Goal: Communication & Community: Share content

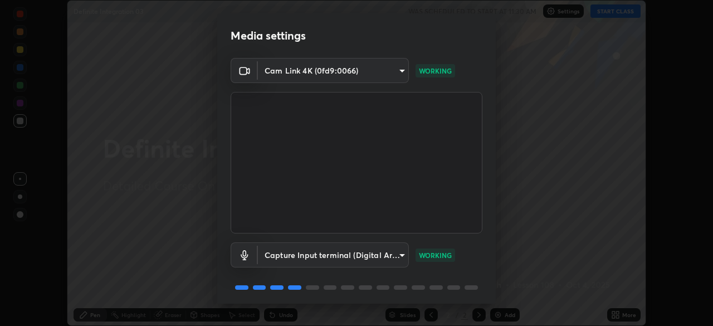
scroll to position [40, 0]
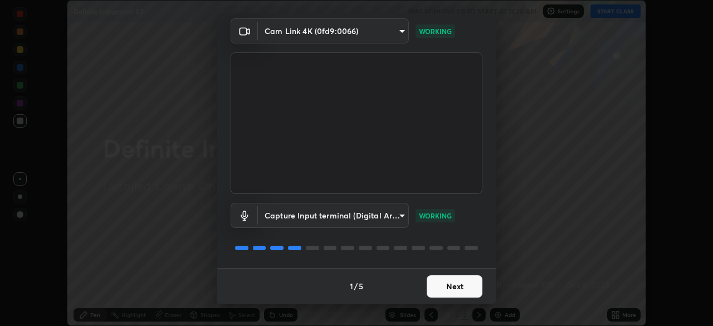
click at [464, 287] on button "Next" at bounding box center [454, 286] width 56 height 22
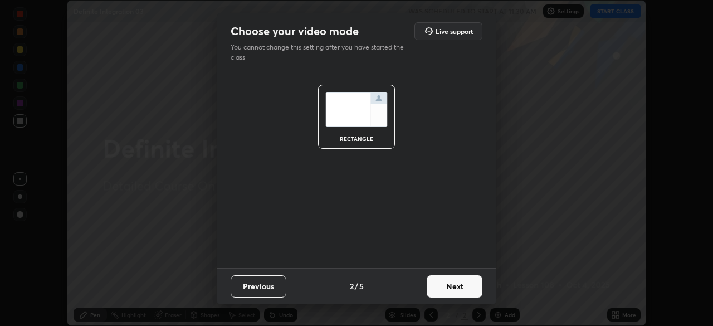
click at [466, 287] on button "Next" at bounding box center [454, 286] width 56 height 22
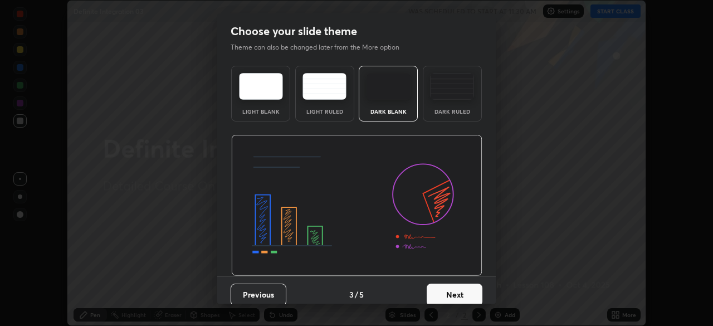
click at [463, 112] on div "Dark Ruled" at bounding box center [452, 112] width 45 height 6
click at [468, 292] on button "Next" at bounding box center [454, 294] width 56 height 22
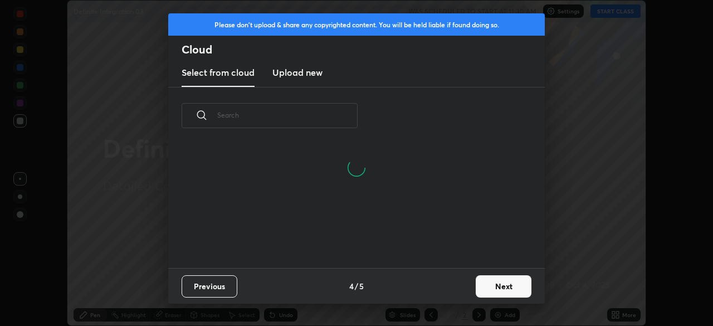
click at [508, 277] on button "Next" at bounding box center [503, 286] width 56 height 22
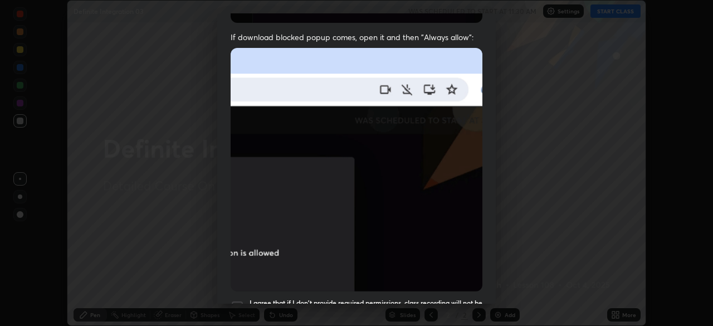
scroll to position [267, 0]
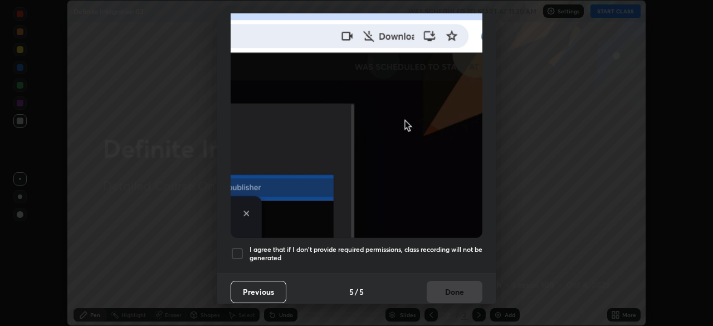
click at [237, 249] on div at bounding box center [236, 253] width 13 height 13
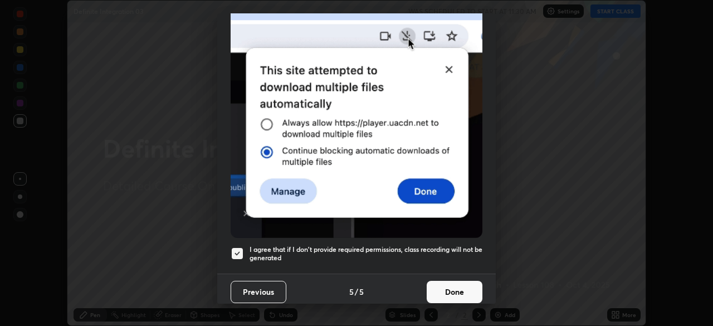
click at [458, 287] on button "Done" at bounding box center [454, 292] width 56 height 22
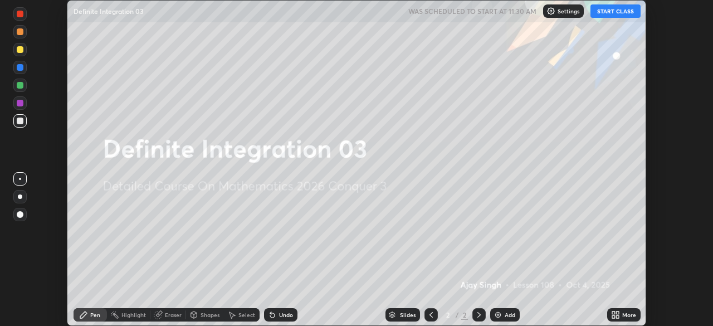
click at [625, 312] on div "More" at bounding box center [629, 315] width 14 height 6
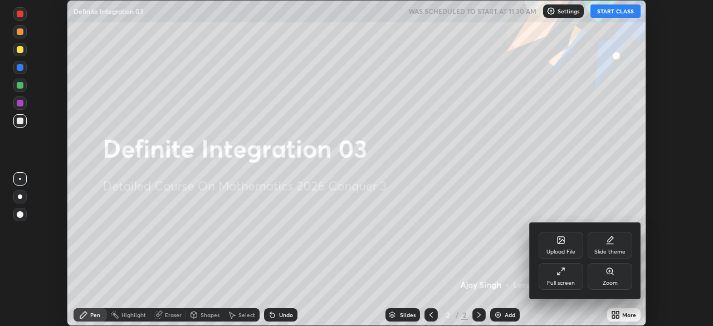
click at [567, 253] on div "Upload File" at bounding box center [560, 252] width 29 height 6
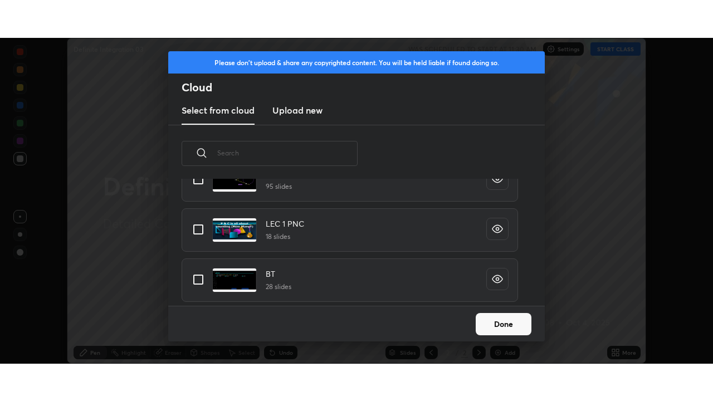
scroll to position [518, 0]
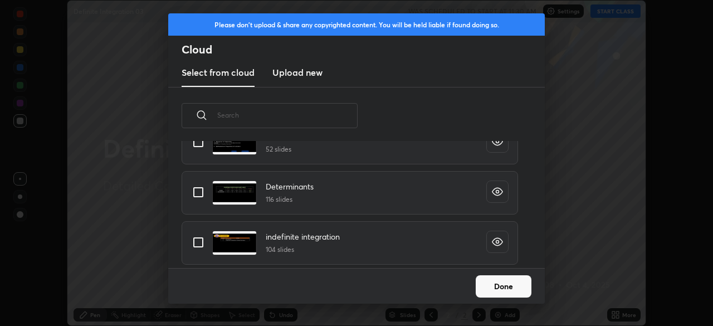
click at [193, 242] on input "grid" at bounding box center [197, 241] width 23 height 23
checkbox input "true"
click at [504, 286] on button "Done" at bounding box center [503, 286] width 56 height 22
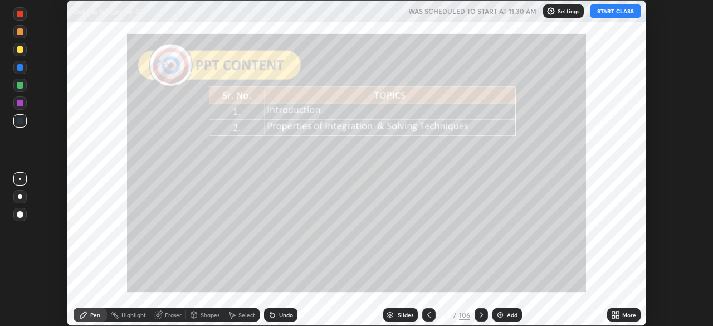
click at [622, 312] on div "More" at bounding box center [629, 315] width 14 height 6
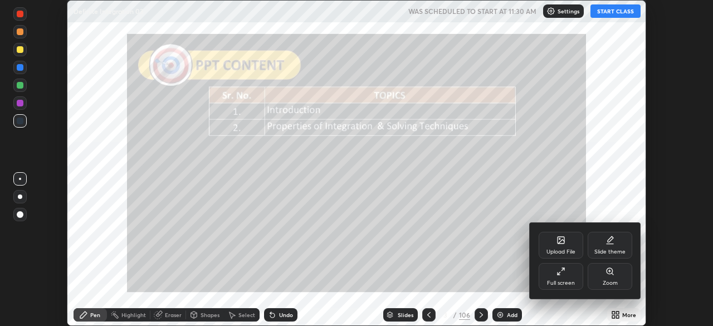
click at [554, 278] on div "Full screen" at bounding box center [560, 276] width 45 height 27
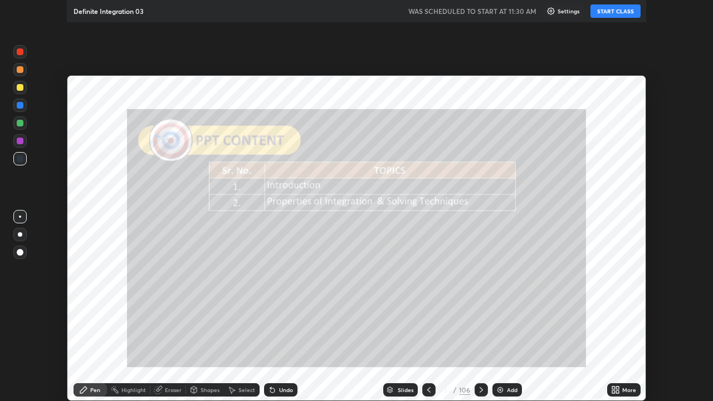
scroll to position [401, 713]
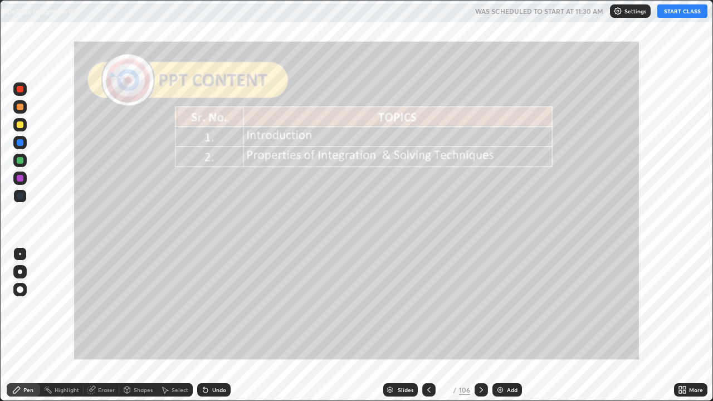
click at [688, 12] on button "START CLASS" at bounding box center [682, 10] width 50 height 13
click at [509, 325] on div "Add" at bounding box center [512, 390] width 11 height 6
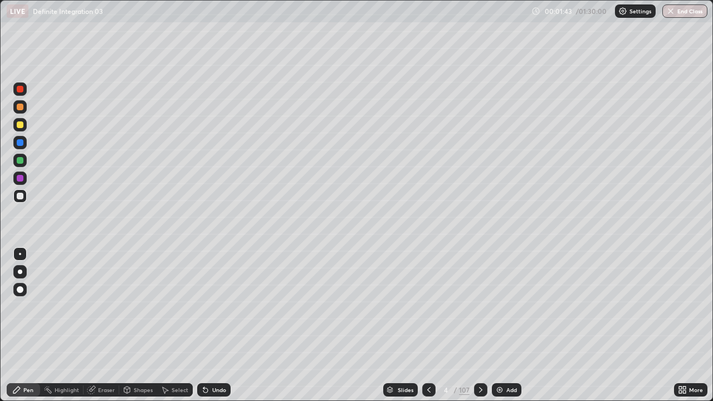
click at [506, 325] on div "Add" at bounding box center [511, 390] width 11 height 6
click at [19, 178] on div at bounding box center [20, 178] width 7 height 7
click at [26, 107] on div at bounding box center [19, 106] width 13 height 13
click at [181, 325] on div "Select" at bounding box center [179, 390] width 17 height 6
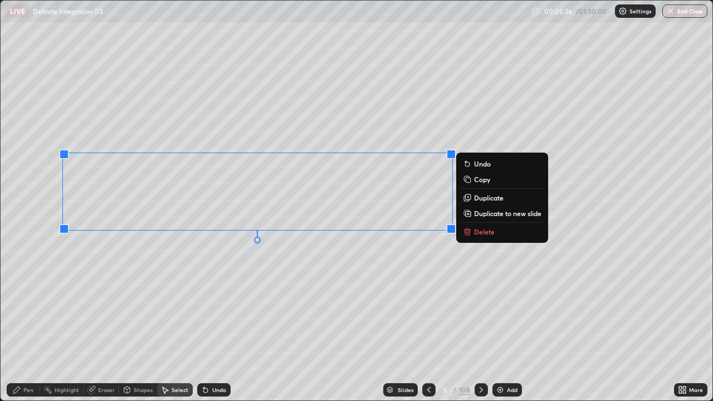
click at [497, 213] on p "Duplicate to new slide" at bounding box center [507, 213] width 67 height 9
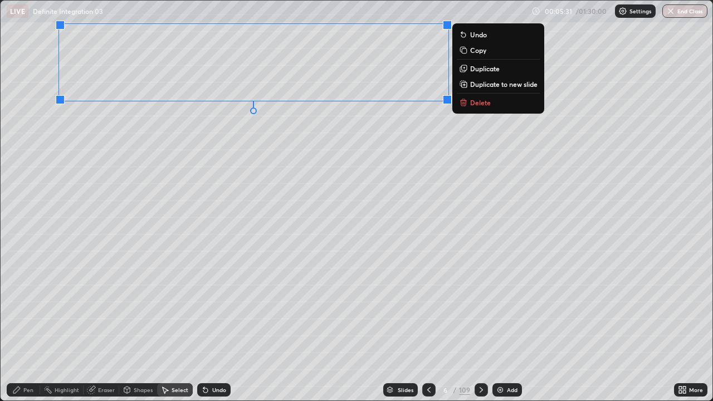
click at [30, 325] on div "Pen" at bounding box center [28, 390] width 10 height 6
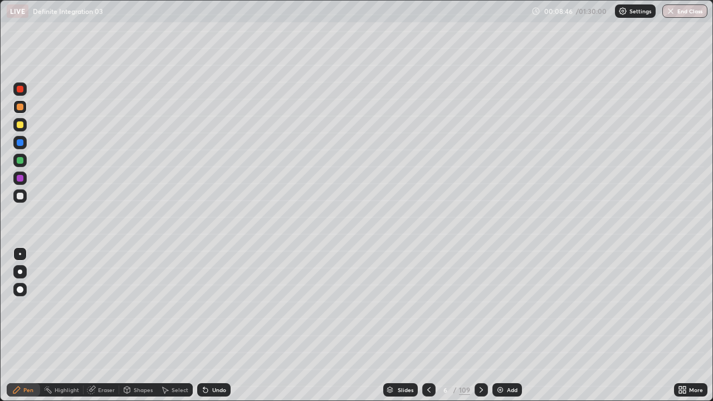
click at [507, 325] on div "Add" at bounding box center [512, 390] width 11 height 6
click at [222, 325] on div "Undo" at bounding box center [219, 390] width 14 height 6
click at [428, 325] on icon at bounding box center [429, 390] width 3 height 6
click at [428, 325] on icon at bounding box center [429, 389] width 9 height 9
click at [429, 325] on div at bounding box center [429, 389] width 13 height 13
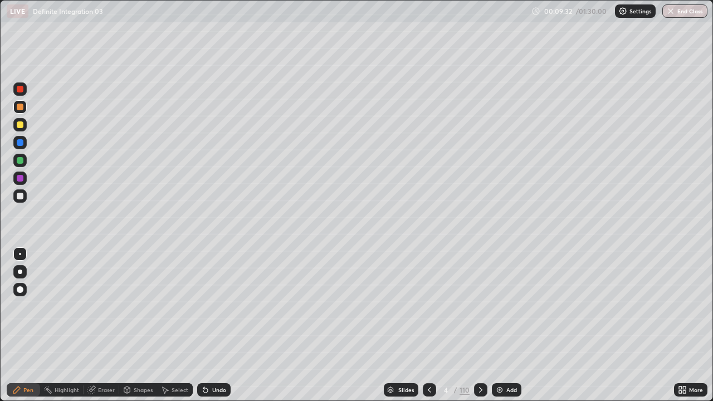
click at [479, 325] on icon at bounding box center [480, 389] width 9 height 9
click at [504, 325] on div "Add" at bounding box center [507, 389] width 30 height 13
click at [20, 272] on div at bounding box center [20, 271] width 4 height 4
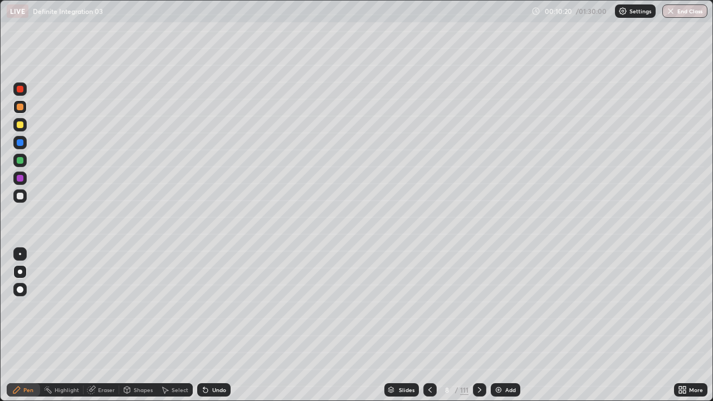
click at [99, 325] on div "Eraser" at bounding box center [106, 390] width 17 height 6
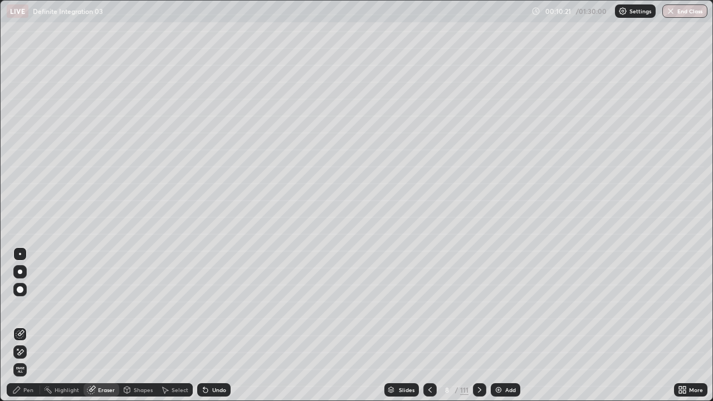
click at [21, 325] on icon at bounding box center [20, 351] width 9 height 9
click at [30, 325] on div "Pen" at bounding box center [28, 390] width 10 height 6
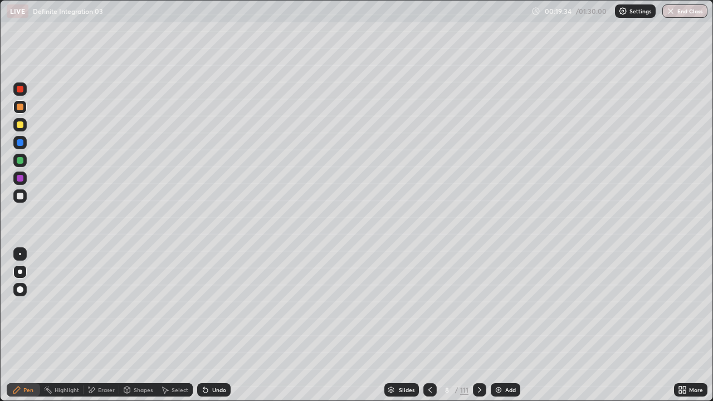
click at [177, 325] on div "Select" at bounding box center [179, 390] width 17 height 6
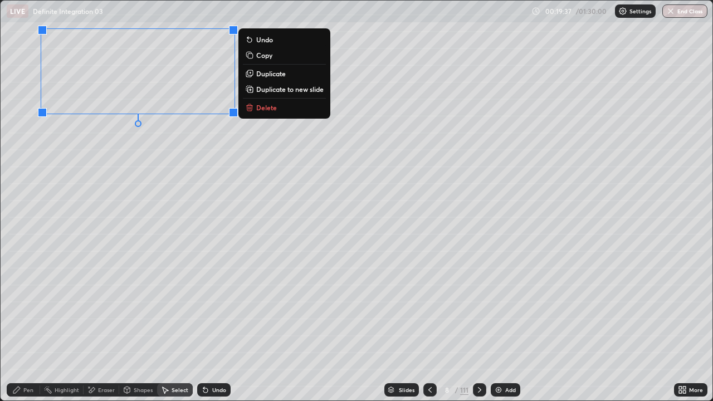
click at [277, 90] on p "Duplicate to new slide" at bounding box center [289, 89] width 67 height 9
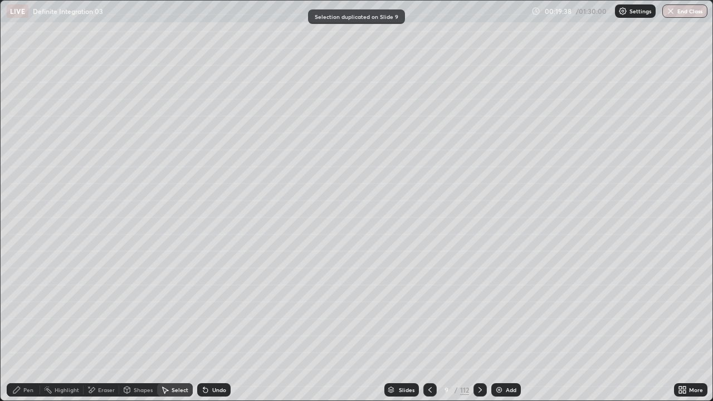
click at [30, 325] on div "Pen" at bounding box center [28, 390] width 10 height 6
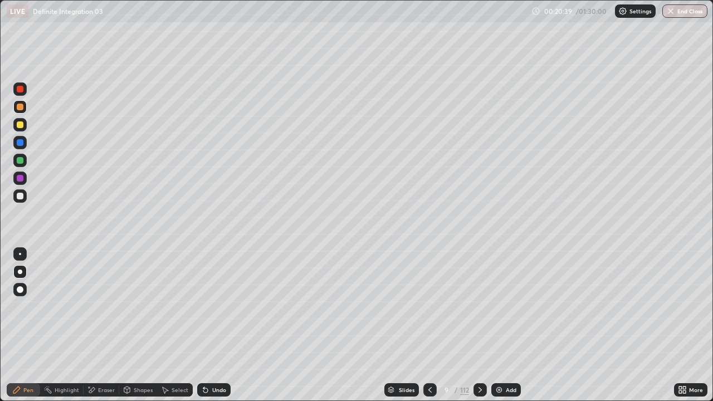
click at [22, 146] on div at bounding box center [19, 142] width 13 height 13
click at [99, 325] on div "Eraser" at bounding box center [106, 390] width 17 height 6
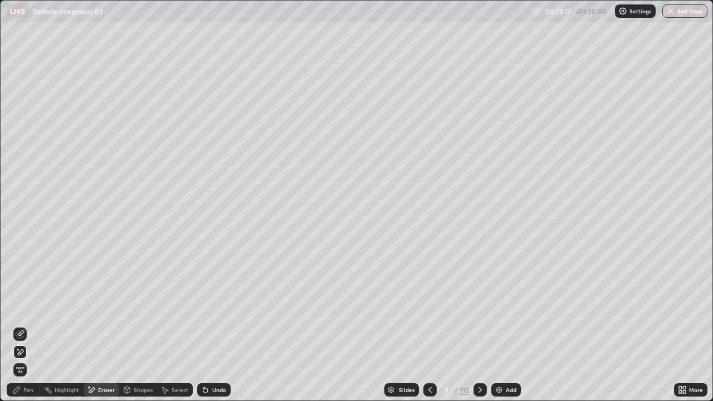
click at [26, 325] on div "Pen" at bounding box center [28, 390] width 10 height 6
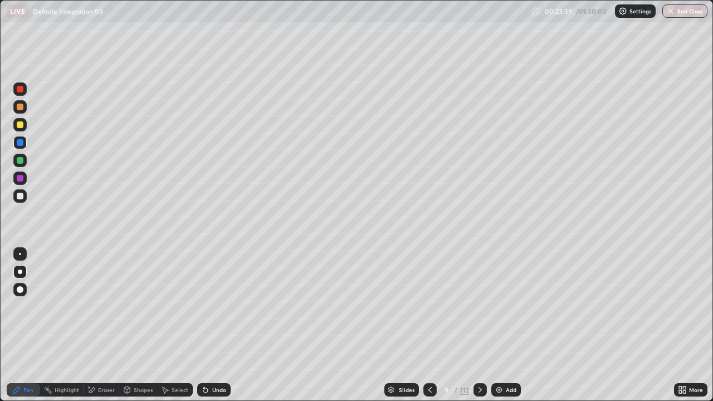
click at [18, 163] on div at bounding box center [20, 160] width 7 height 7
click at [19, 164] on div at bounding box center [19, 160] width 13 height 13
click at [176, 325] on div "Select" at bounding box center [179, 390] width 17 height 6
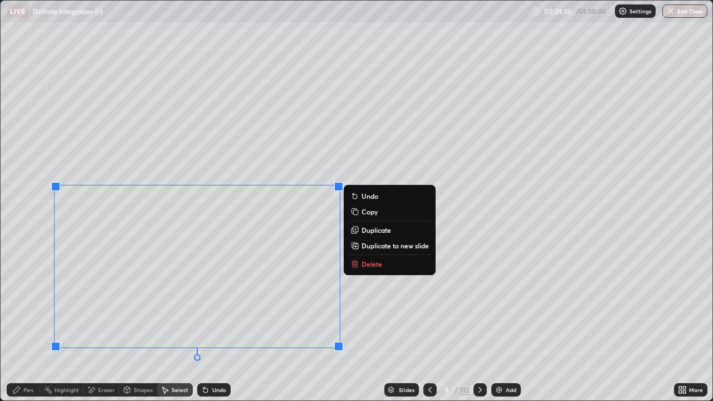
click at [377, 245] on p "Duplicate to new slide" at bounding box center [394, 245] width 67 height 9
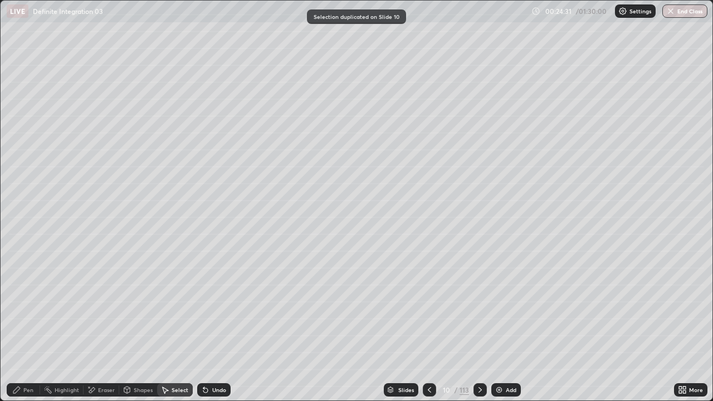
click at [104, 325] on div "Eraser" at bounding box center [106, 390] width 17 height 6
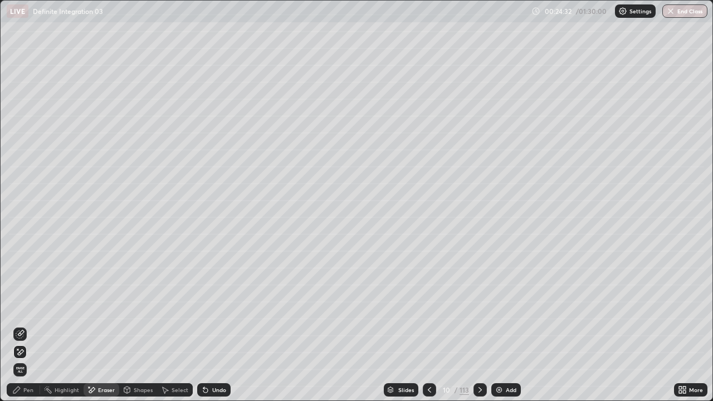
click at [179, 325] on div "Select" at bounding box center [179, 390] width 17 height 6
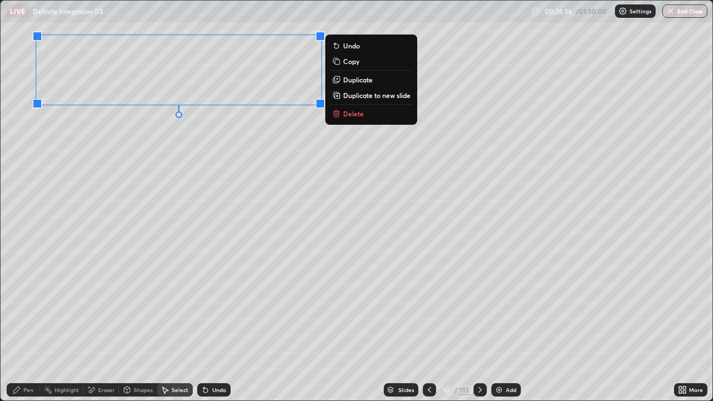
click at [24, 325] on div "Pen" at bounding box center [23, 389] width 33 height 13
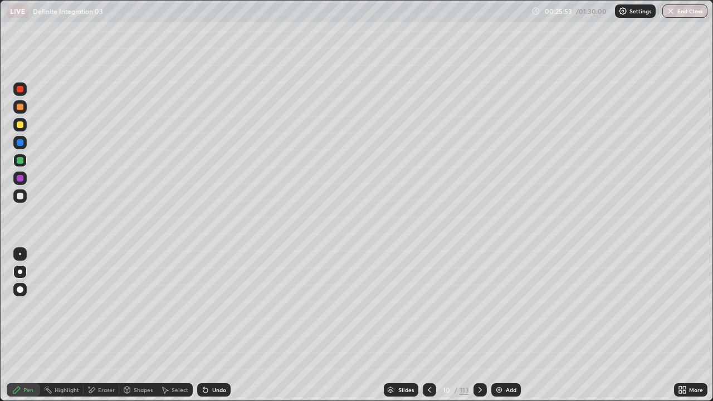
click at [428, 325] on div at bounding box center [429, 389] width 13 height 13
click at [425, 325] on div at bounding box center [429, 389] width 13 height 13
click at [479, 325] on div at bounding box center [479, 389] width 13 height 13
click at [426, 325] on icon at bounding box center [429, 389] width 9 height 9
click at [184, 325] on div "Select" at bounding box center [179, 390] width 17 height 6
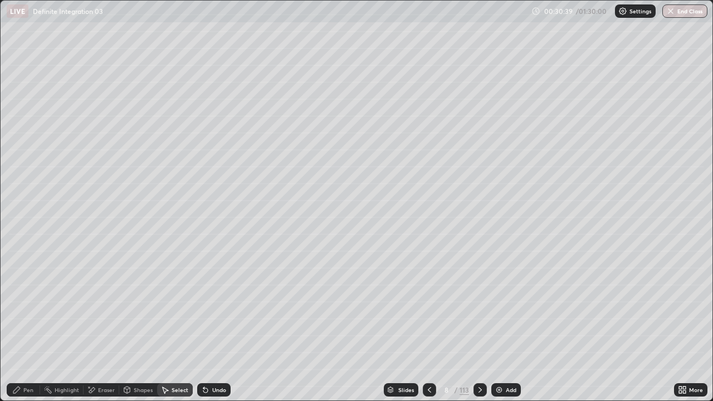
click at [32, 325] on div "Pen" at bounding box center [28, 390] width 10 height 6
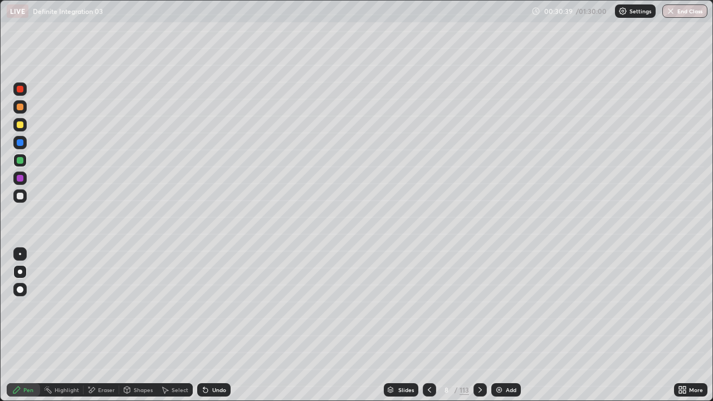
click at [33, 325] on div "Pen" at bounding box center [28, 390] width 10 height 6
click at [428, 325] on icon at bounding box center [429, 389] width 9 height 9
click at [425, 325] on icon at bounding box center [429, 389] width 9 height 9
click at [479, 325] on icon at bounding box center [479, 389] width 9 height 9
click at [482, 325] on icon at bounding box center [479, 389] width 9 height 9
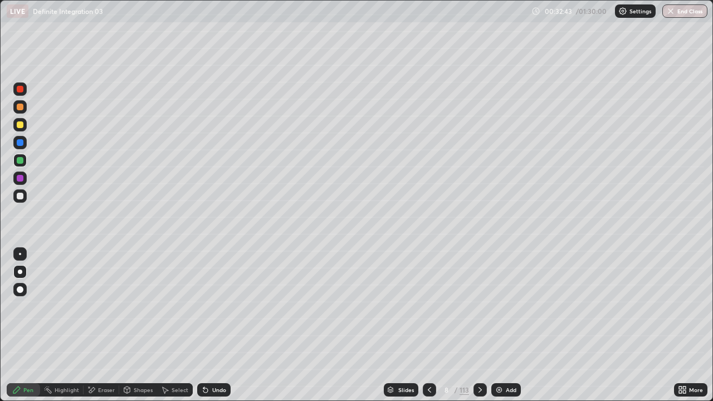
click at [101, 325] on div "Eraser" at bounding box center [106, 390] width 17 height 6
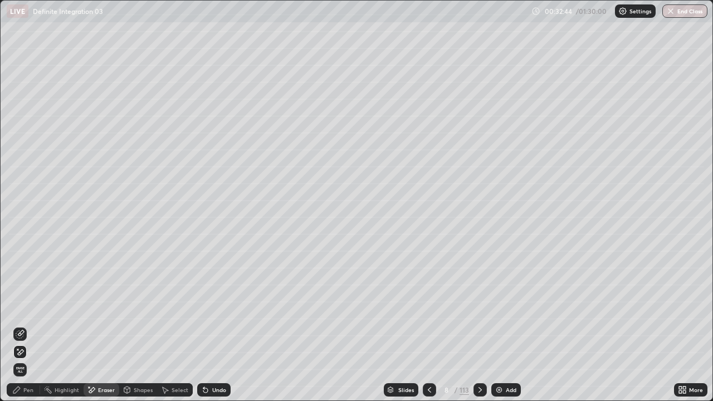
click at [27, 325] on div "Pen" at bounding box center [28, 390] width 10 height 6
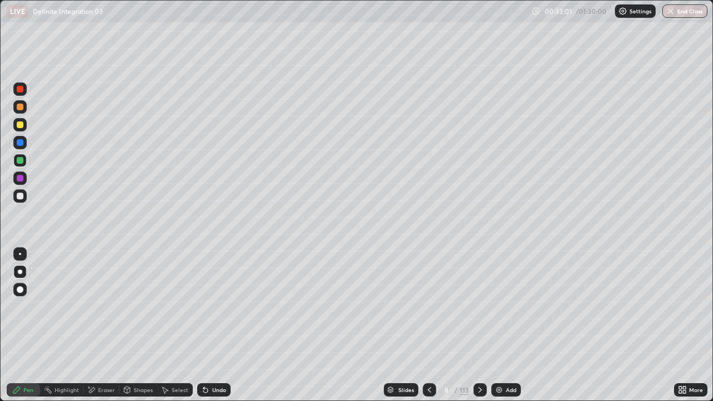
click at [211, 325] on div "Undo" at bounding box center [213, 389] width 33 height 13
click at [179, 325] on div "Select" at bounding box center [179, 390] width 17 height 6
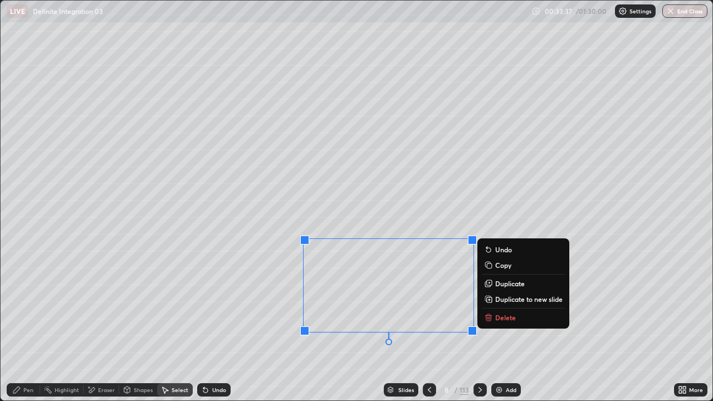
click at [514, 297] on p "Duplicate to new slide" at bounding box center [528, 298] width 67 height 9
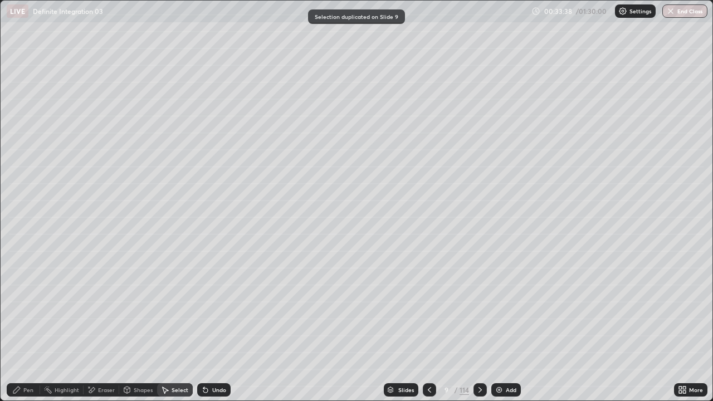
click at [104, 325] on div "Eraser" at bounding box center [106, 390] width 17 height 6
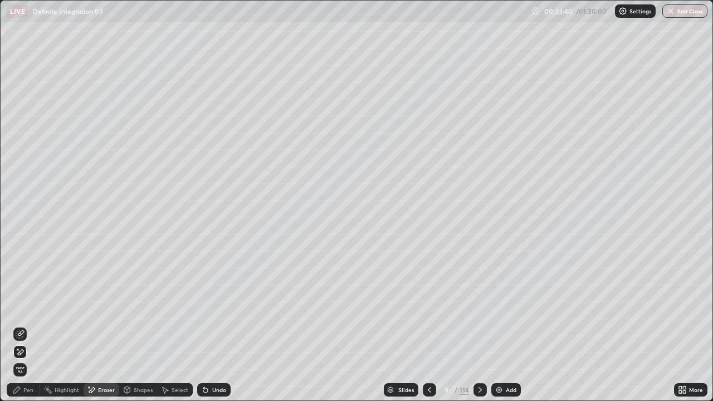
click at [179, 325] on div "Select" at bounding box center [179, 390] width 17 height 6
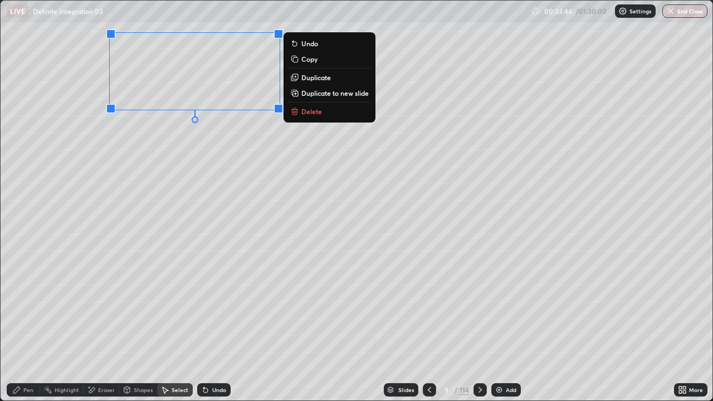
click at [21, 325] on div "Pen" at bounding box center [23, 389] width 33 height 13
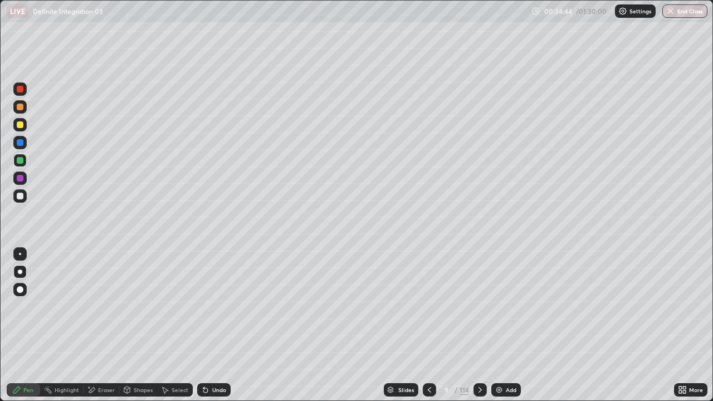
click at [95, 325] on div "Eraser" at bounding box center [102, 389] width 36 height 13
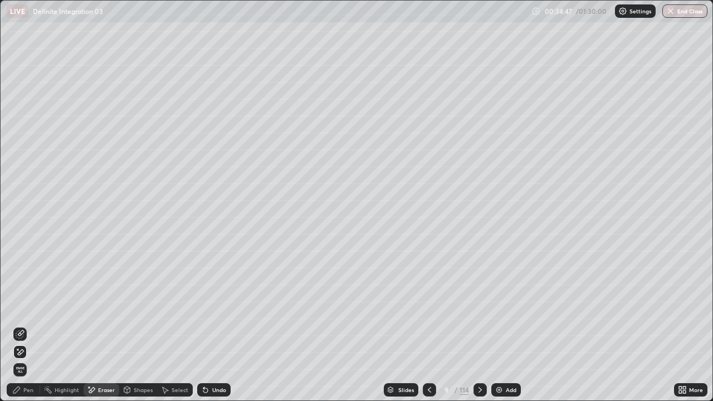
click at [28, 325] on div "Pen" at bounding box center [28, 390] width 10 height 6
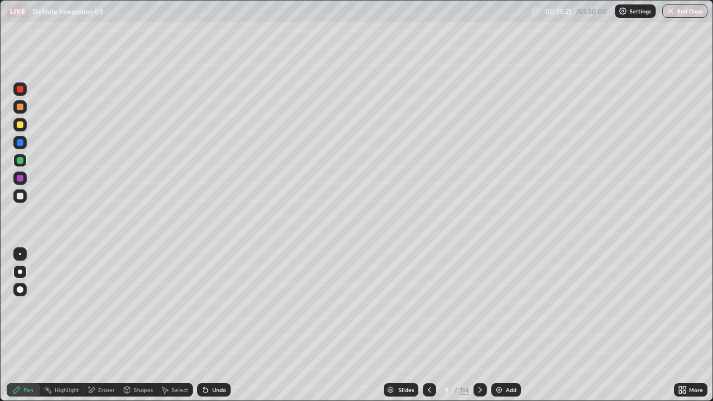
click at [206, 325] on icon at bounding box center [205, 389] width 9 height 9
click at [209, 325] on div "Undo" at bounding box center [213, 389] width 33 height 13
click at [106, 325] on div "Eraser" at bounding box center [106, 390] width 17 height 6
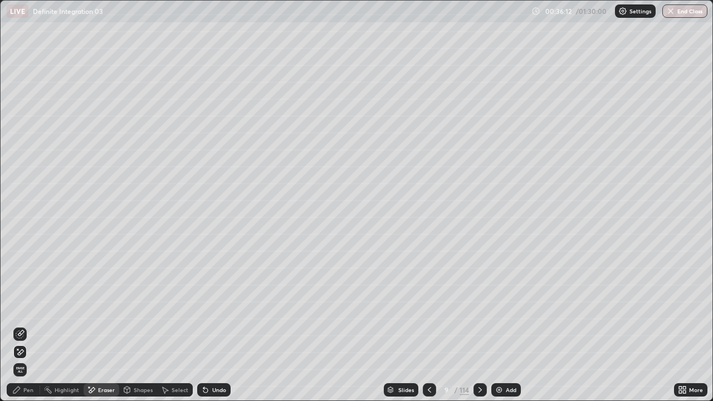
click at [26, 325] on div "Pen" at bounding box center [28, 390] width 10 height 6
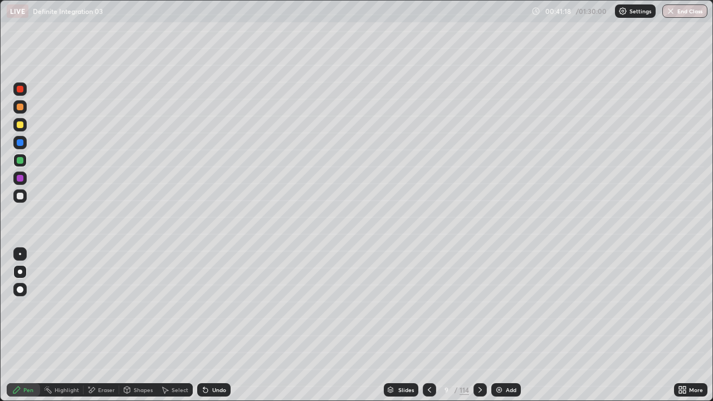
click at [502, 325] on div "Add" at bounding box center [506, 389] width 30 height 13
click at [216, 325] on div "Undo" at bounding box center [219, 390] width 14 height 6
click at [131, 325] on div "Shapes" at bounding box center [138, 389] width 38 height 13
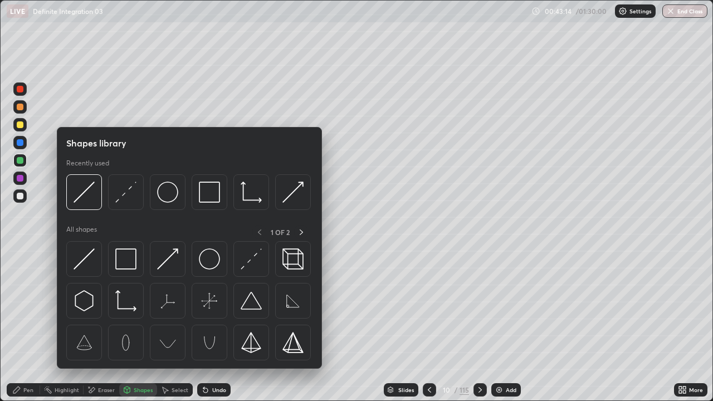
click at [100, 325] on div "Eraser" at bounding box center [106, 390] width 17 height 6
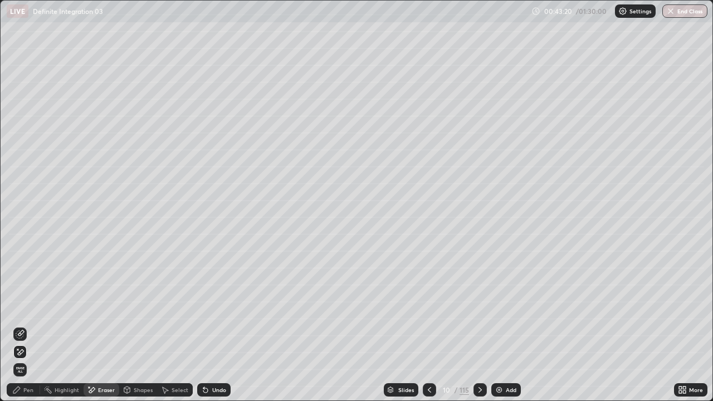
click at [31, 325] on div "Pen" at bounding box center [28, 390] width 10 height 6
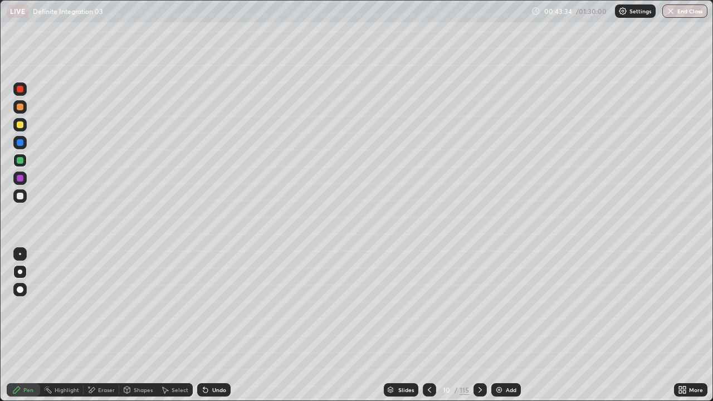
click at [104, 325] on div "Eraser" at bounding box center [106, 390] width 17 height 6
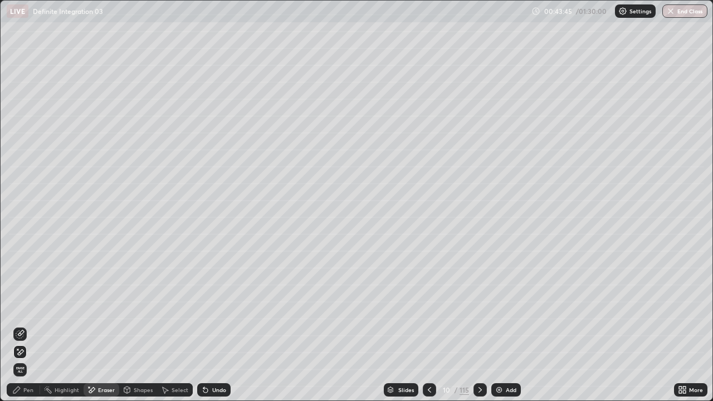
click at [26, 325] on div "Pen" at bounding box center [28, 390] width 10 height 6
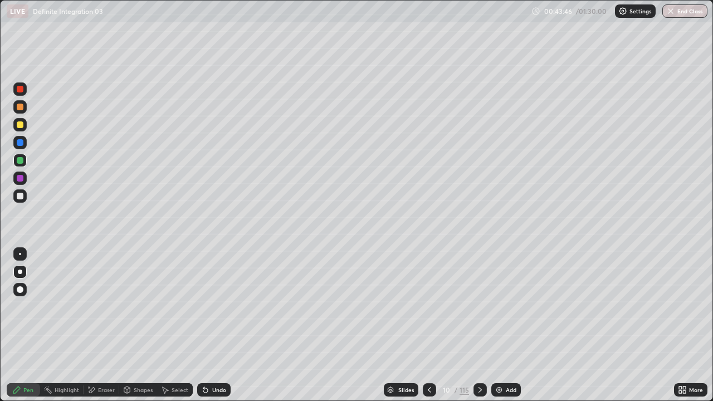
click at [24, 325] on div "Pen" at bounding box center [28, 390] width 10 height 6
click at [21, 143] on div at bounding box center [20, 142] width 7 height 7
click at [24, 129] on div at bounding box center [19, 124] width 13 height 13
click at [428, 325] on div at bounding box center [429, 389] width 13 height 13
click at [479, 325] on icon at bounding box center [479, 390] width 3 height 6
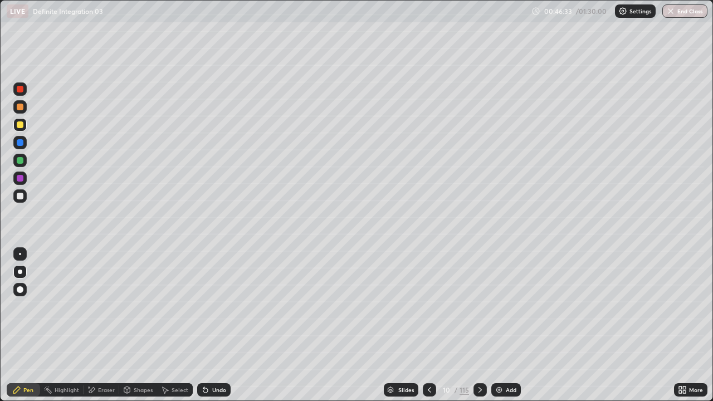
click at [428, 325] on icon at bounding box center [429, 390] width 3 height 6
click at [477, 325] on icon at bounding box center [479, 389] width 9 height 9
click at [507, 325] on div "Add" at bounding box center [506, 389] width 30 height 13
click at [428, 325] on icon at bounding box center [429, 389] width 9 height 9
click at [475, 325] on div at bounding box center [479, 389] width 13 height 13
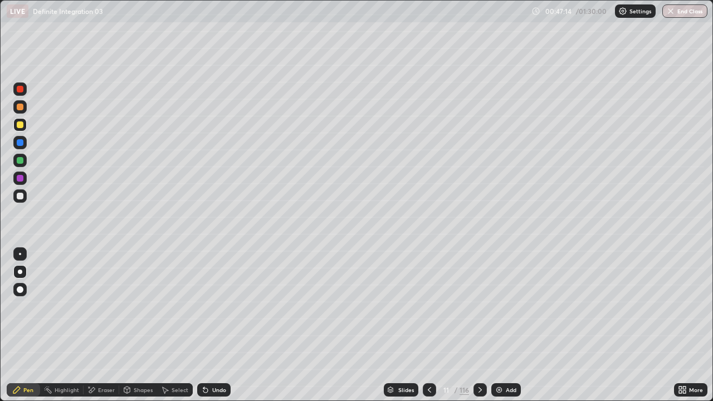
click at [428, 325] on icon at bounding box center [429, 390] width 3 height 6
click at [478, 325] on icon at bounding box center [479, 389] width 9 height 9
click at [212, 325] on div "Undo" at bounding box center [219, 390] width 14 height 6
click at [424, 325] on div at bounding box center [429, 389] width 13 height 13
click at [506, 325] on div "Add" at bounding box center [510, 390] width 11 height 6
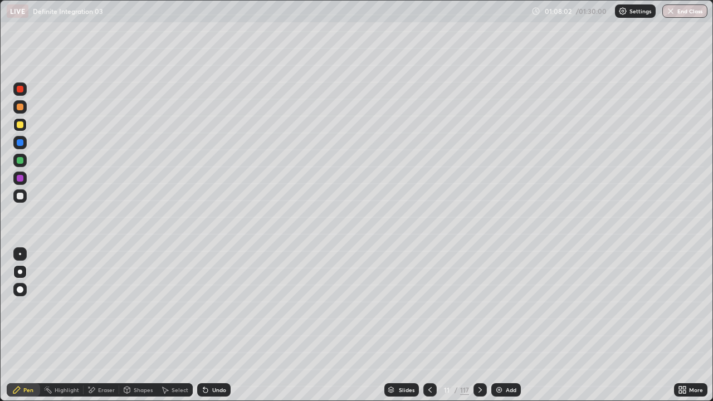
click at [501, 325] on img at bounding box center [498, 389] width 9 height 9
click at [18, 194] on div at bounding box center [20, 196] width 7 height 7
click at [179, 325] on div "Select" at bounding box center [179, 390] width 17 height 6
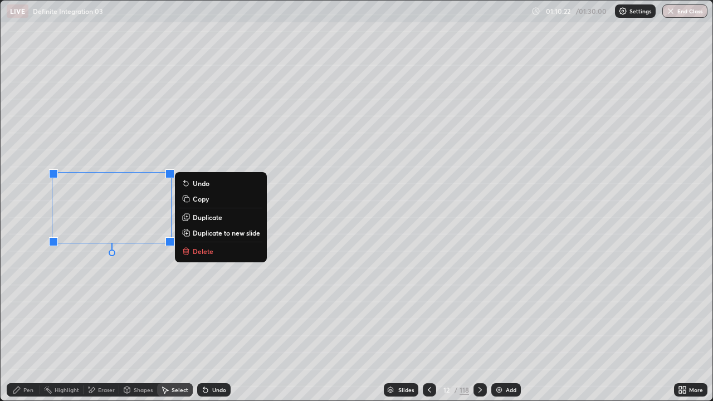
click at [210, 232] on p "Duplicate to new slide" at bounding box center [226, 232] width 67 height 9
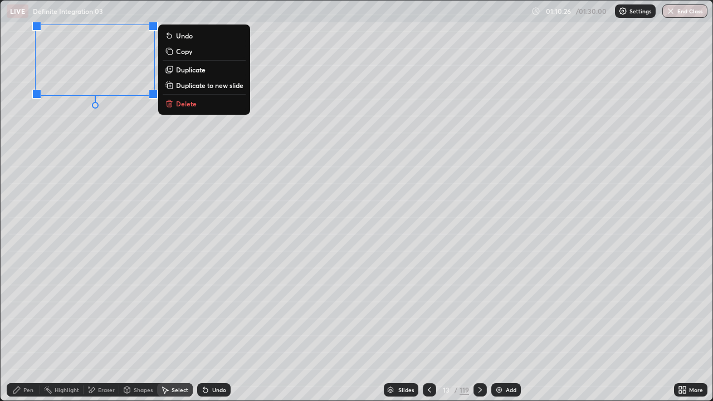
click at [31, 325] on div "Pen" at bounding box center [28, 390] width 10 height 6
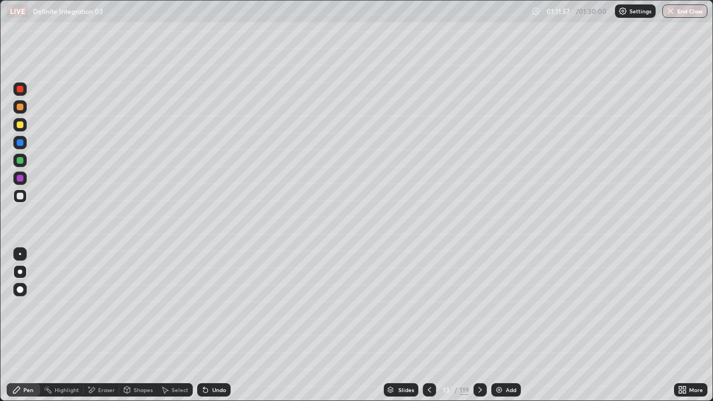
click at [210, 325] on div "Undo" at bounding box center [213, 389] width 33 height 13
click at [429, 325] on icon at bounding box center [429, 389] width 9 height 9
click at [185, 325] on div "Select" at bounding box center [179, 390] width 17 height 6
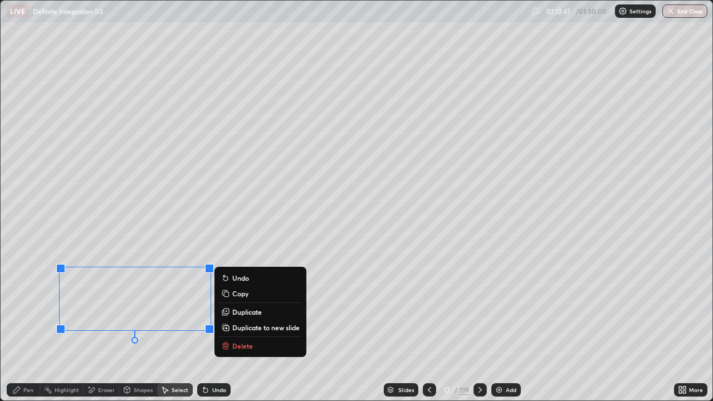
click at [252, 325] on p "Duplicate to new slide" at bounding box center [265, 327] width 67 height 9
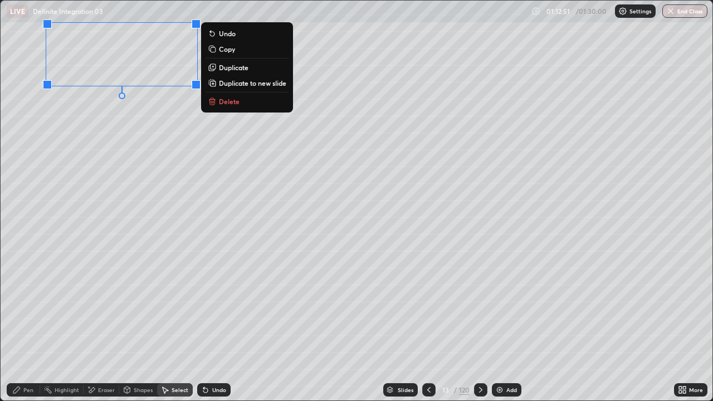
click at [30, 325] on div "Pen" at bounding box center [28, 390] width 10 height 6
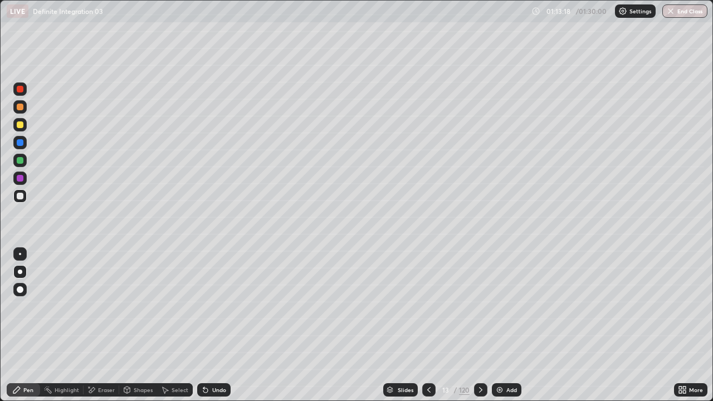
click at [423, 325] on div at bounding box center [428, 389] width 13 height 13
click at [427, 325] on icon at bounding box center [428, 390] width 3 height 6
click at [479, 325] on icon at bounding box center [480, 389] width 9 height 9
click at [22, 178] on div at bounding box center [20, 178] width 7 height 7
click at [504, 325] on div "Add" at bounding box center [507, 389] width 30 height 13
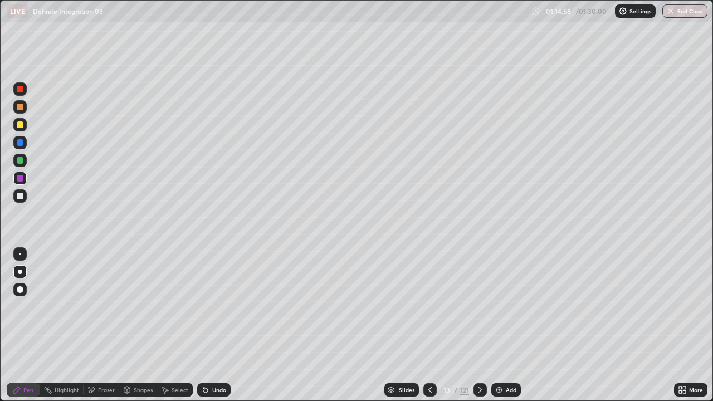
click at [21, 108] on div at bounding box center [20, 107] width 7 height 7
click at [20, 123] on div at bounding box center [20, 124] width 7 height 7
click at [689, 13] on button "End Class" at bounding box center [684, 10] width 45 height 13
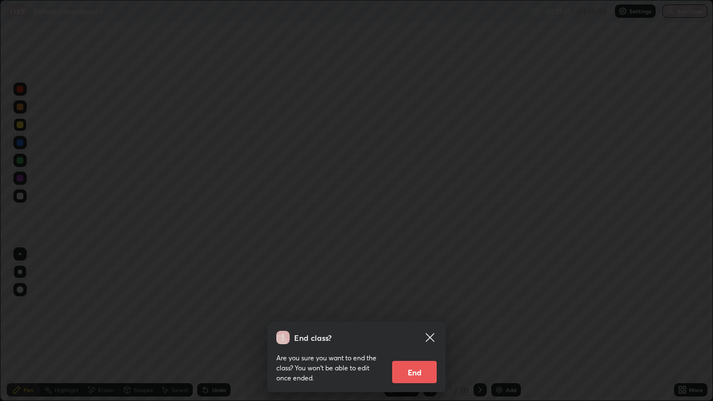
click at [424, 325] on button "End" at bounding box center [414, 372] width 45 height 22
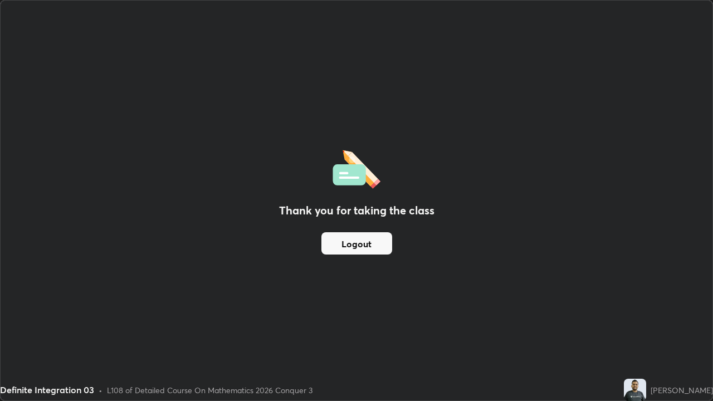
click at [371, 251] on button "Logout" at bounding box center [356, 243] width 71 height 22
click at [353, 245] on button "Logout" at bounding box center [356, 243] width 71 height 22
